Goal: Entertainment & Leisure: Consume media (video, audio)

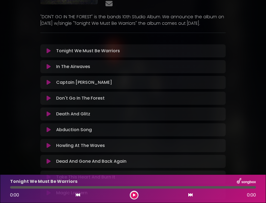
scroll to position [112, 0]
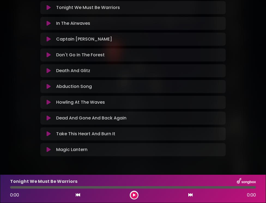
click at [109, 8] on p "Tonight We Must Be Warriors Loading Track..." at bounding box center [88, 7] width 64 height 7
click at [106, 8] on p "Tonight We Must Be Warriors Loading Track..." at bounding box center [88, 7] width 64 height 7
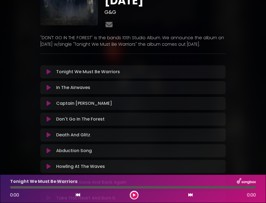
scroll to position [0, 0]
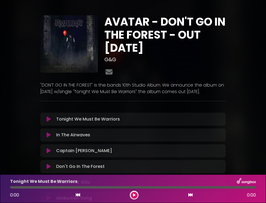
click at [170, 125] on div "Tonight We Must Be Warriors Loading Track... Name" at bounding box center [132, 119] width 185 height 13
click at [170, 120] on div "Tonight We Must Be Warriors Loading Track..." at bounding box center [138, 119] width 168 height 7
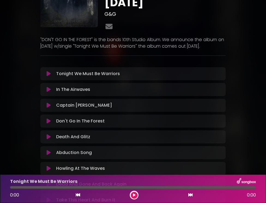
scroll to position [56, 0]
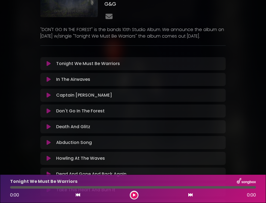
click at [139, 56] on div at bounding box center [132, 54] width 185 height 5
click at [140, 61] on div "Tonight We Must Be Warriors Loading Track..." at bounding box center [138, 64] width 168 height 7
click at [142, 68] on div "Tonight We Must Be Warriors Loading Track... Name" at bounding box center [132, 63] width 185 height 13
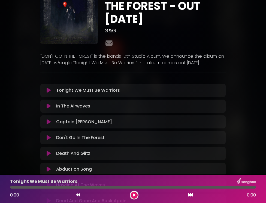
scroll to position [0, 0]
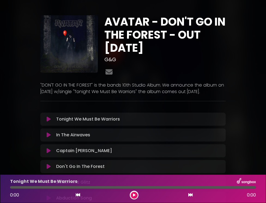
click at [117, 125] on div "Tonight We Must Be Warriors Loading Track... Name" at bounding box center [132, 119] width 185 height 13
click at [117, 123] on div "Tonight We Must Be Warriors Loading Track... Name" at bounding box center [132, 119] width 185 height 13
click at [129, 119] on div "Tonight We Must Be Warriors Loading Track..." at bounding box center [138, 119] width 168 height 7
click at [112, 119] on p "Tonight We Must Be Warriors Loading Track..." at bounding box center [88, 119] width 64 height 7
click at [50, 121] on icon at bounding box center [49, 119] width 4 height 5
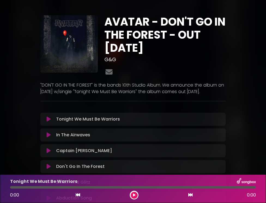
click at [50, 120] on icon at bounding box center [49, 119] width 4 height 5
click at [136, 193] on button at bounding box center [134, 195] width 7 height 7
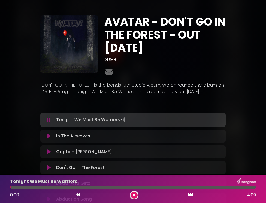
click at [135, 194] on button at bounding box center [134, 195] width 7 height 7
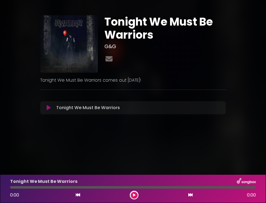
click at [48, 111] on div "Tonight We Must Be Warriors Loading Track..." at bounding box center [133, 108] width 179 height 7
click at [48, 108] on icon at bounding box center [49, 107] width 4 height 5
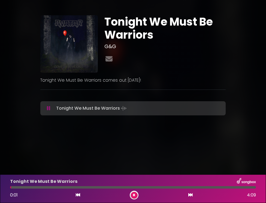
click at [133, 196] on icon at bounding box center [134, 195] width 2 height 3
